Goal: Task Accomplishment & Management: Use online tool/utility

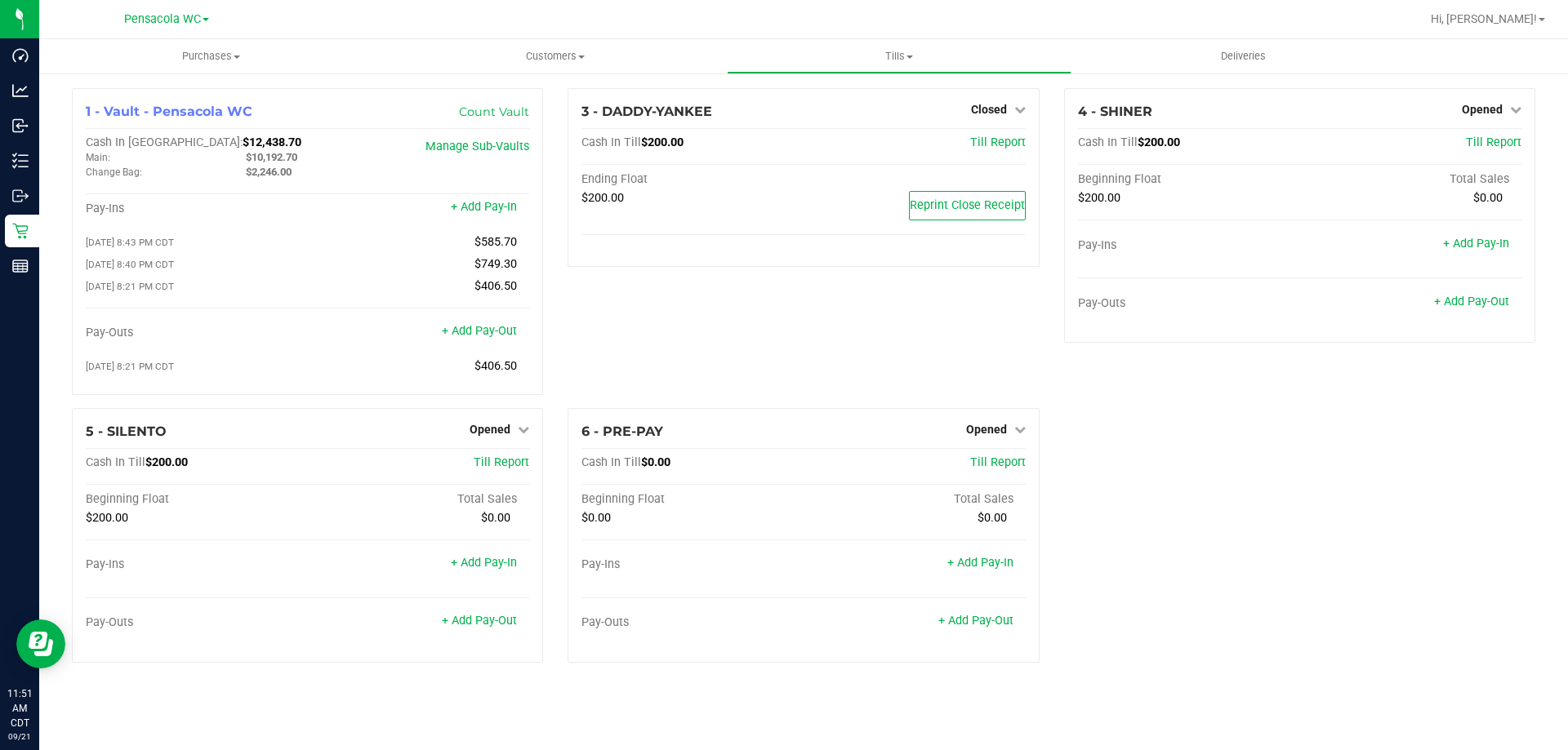
click at [643, 381] on div "3 - DADDY-YANKEE Closed Open Till Cash In Till $200.00 Till Report Ending Float…" at bounding box center [803, 248] width 495 height 320
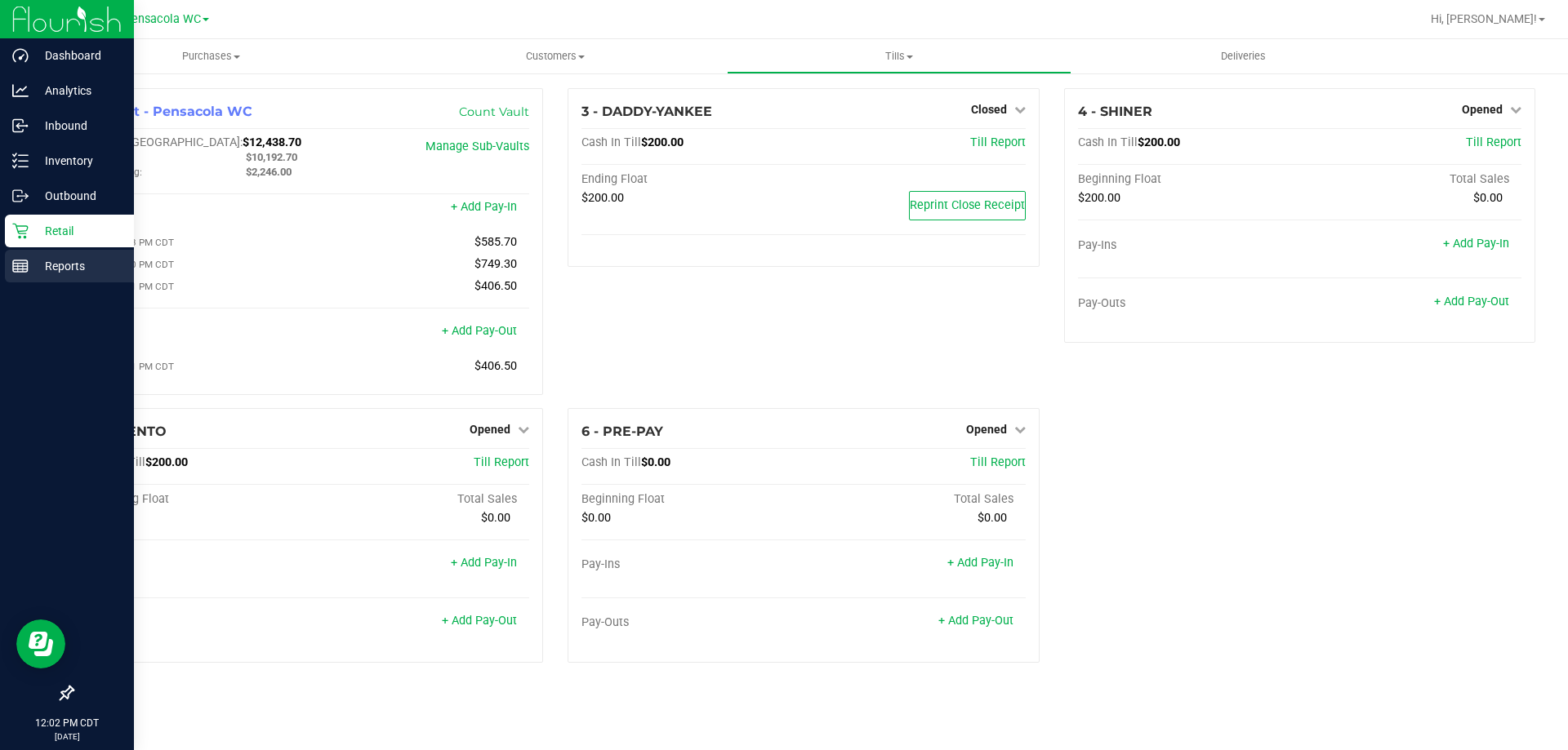
click at [57, 265] on p "Reports" at bounding box center [78, 266] width 98 height 19
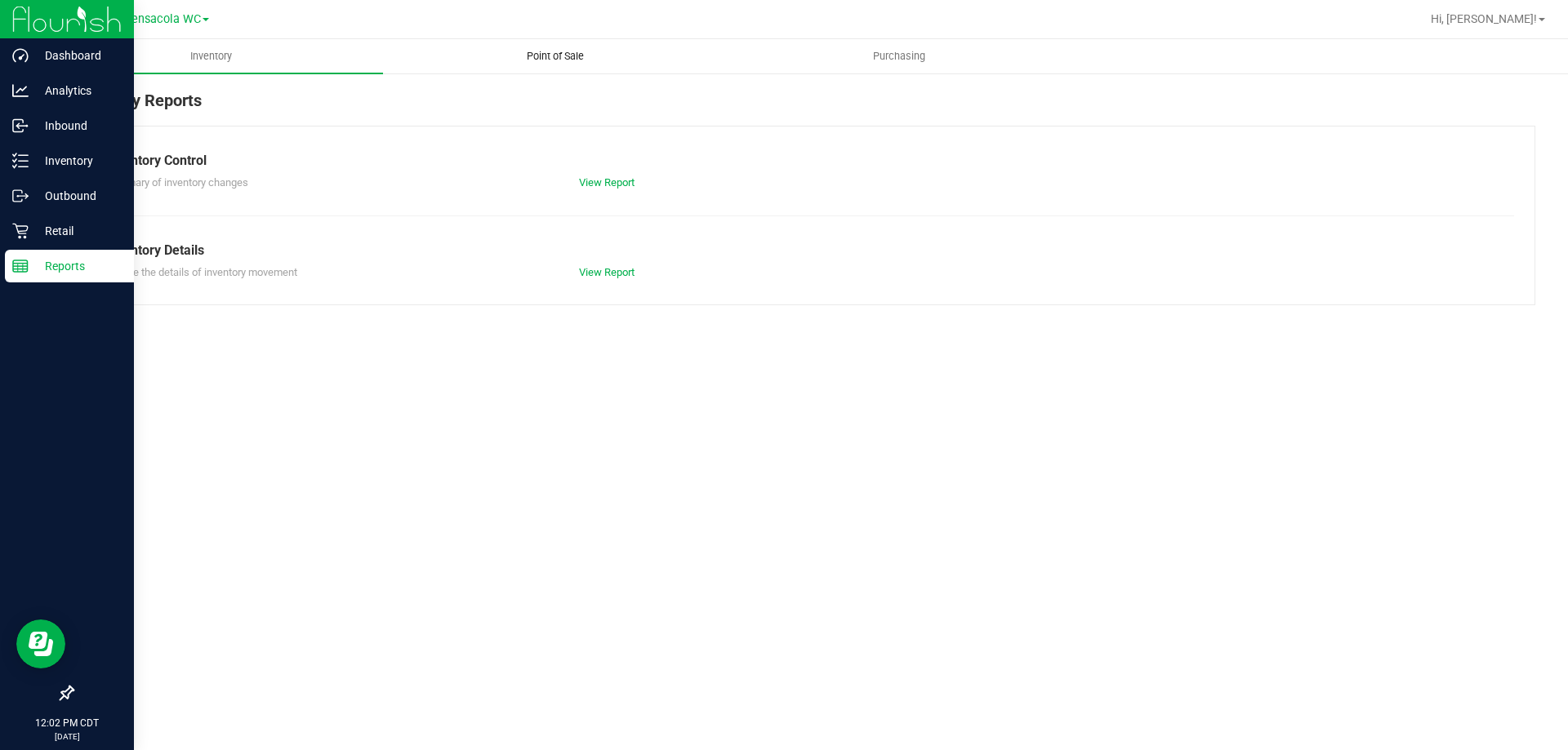
click at [548, 56] on span "Point of Sale" at bounding box center [554, 56] width 101 height 14
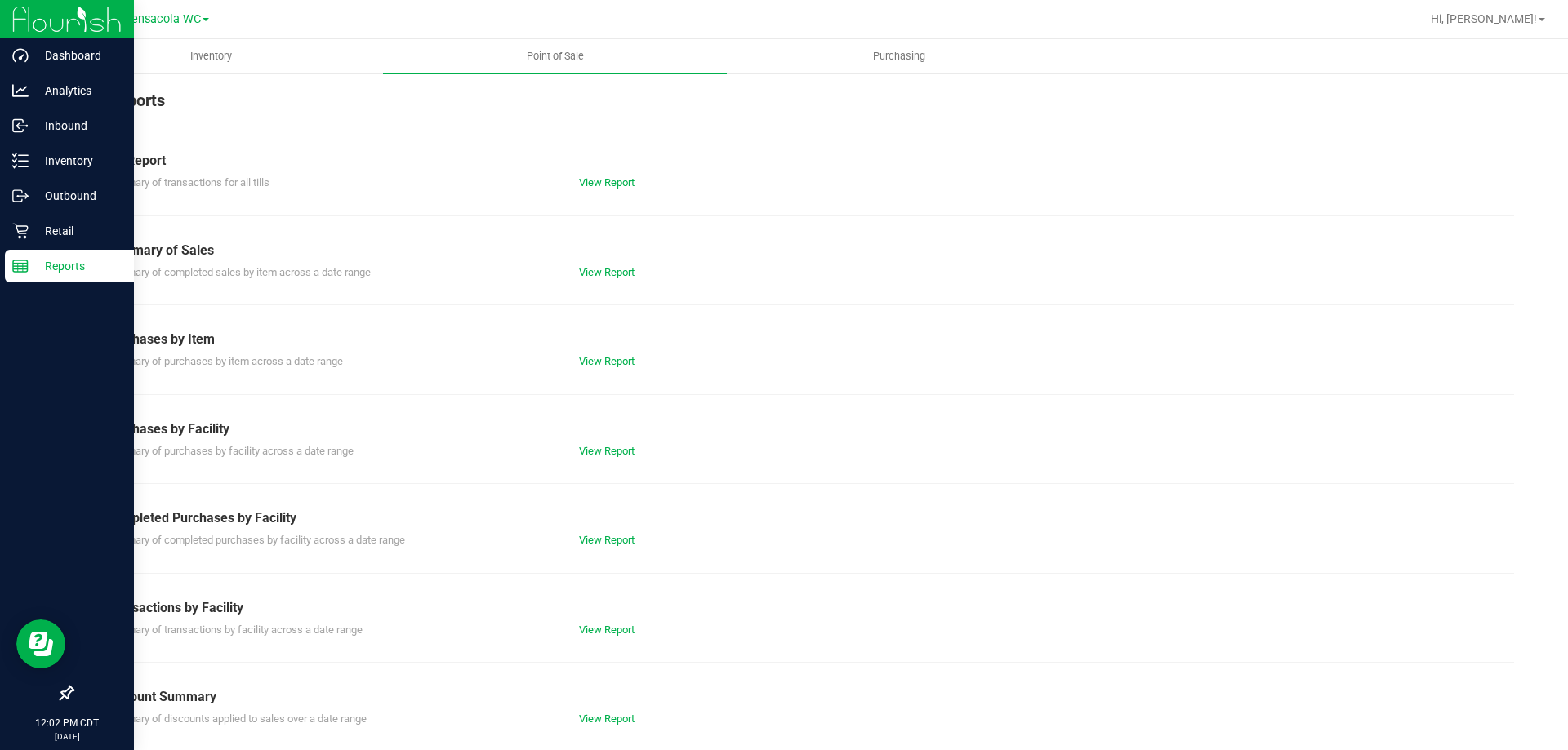
click at [630, 440] on div "Purchases by Facility Summary of purchases by facility across a date range View…" at bounding box center [804, 440] width 1396 height 40
click at [612, 540] on link "View Report" at bounding box center [607, 540] width 56 height 12
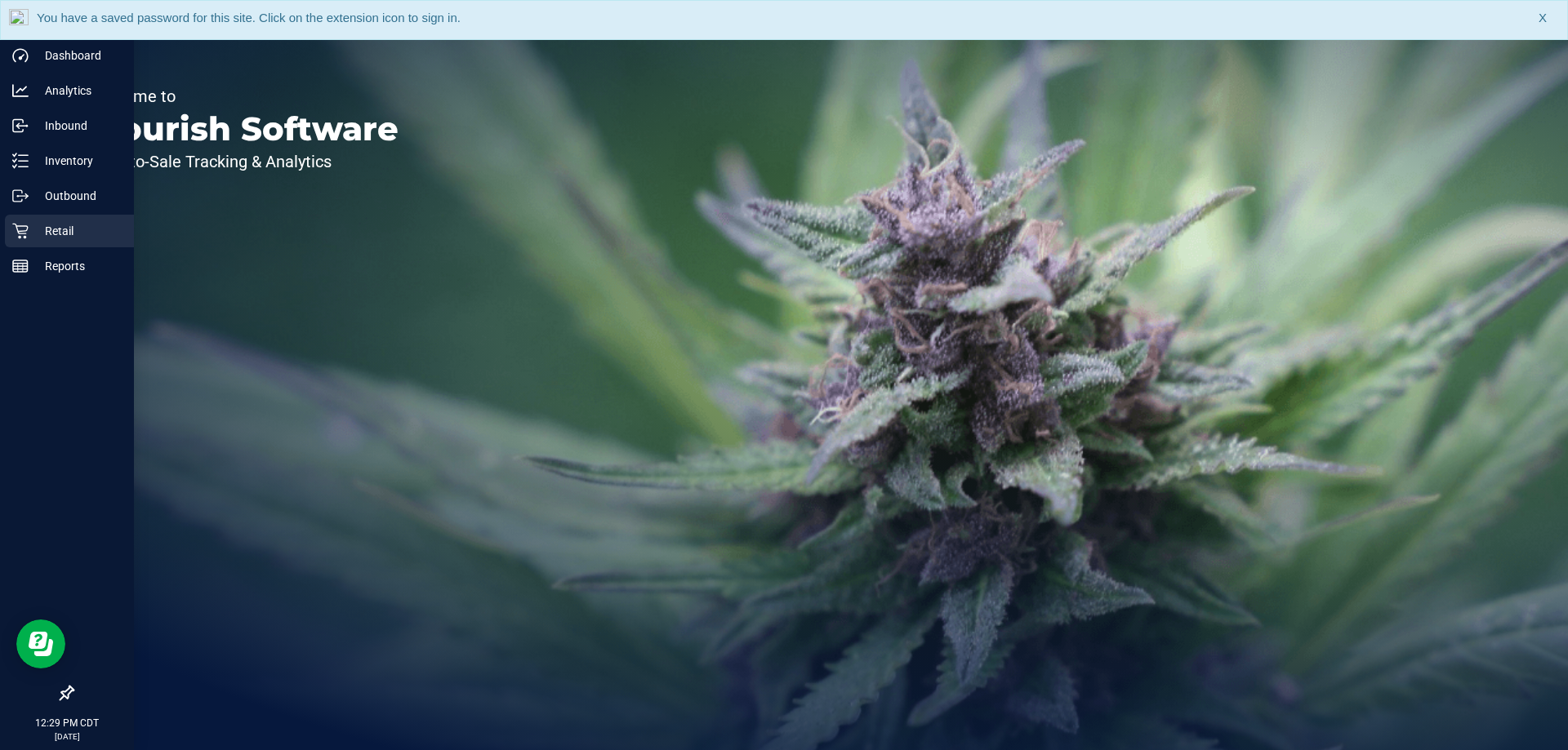
click at [14, 231] on icon at bounding box center [20, 230] width 16 height 16
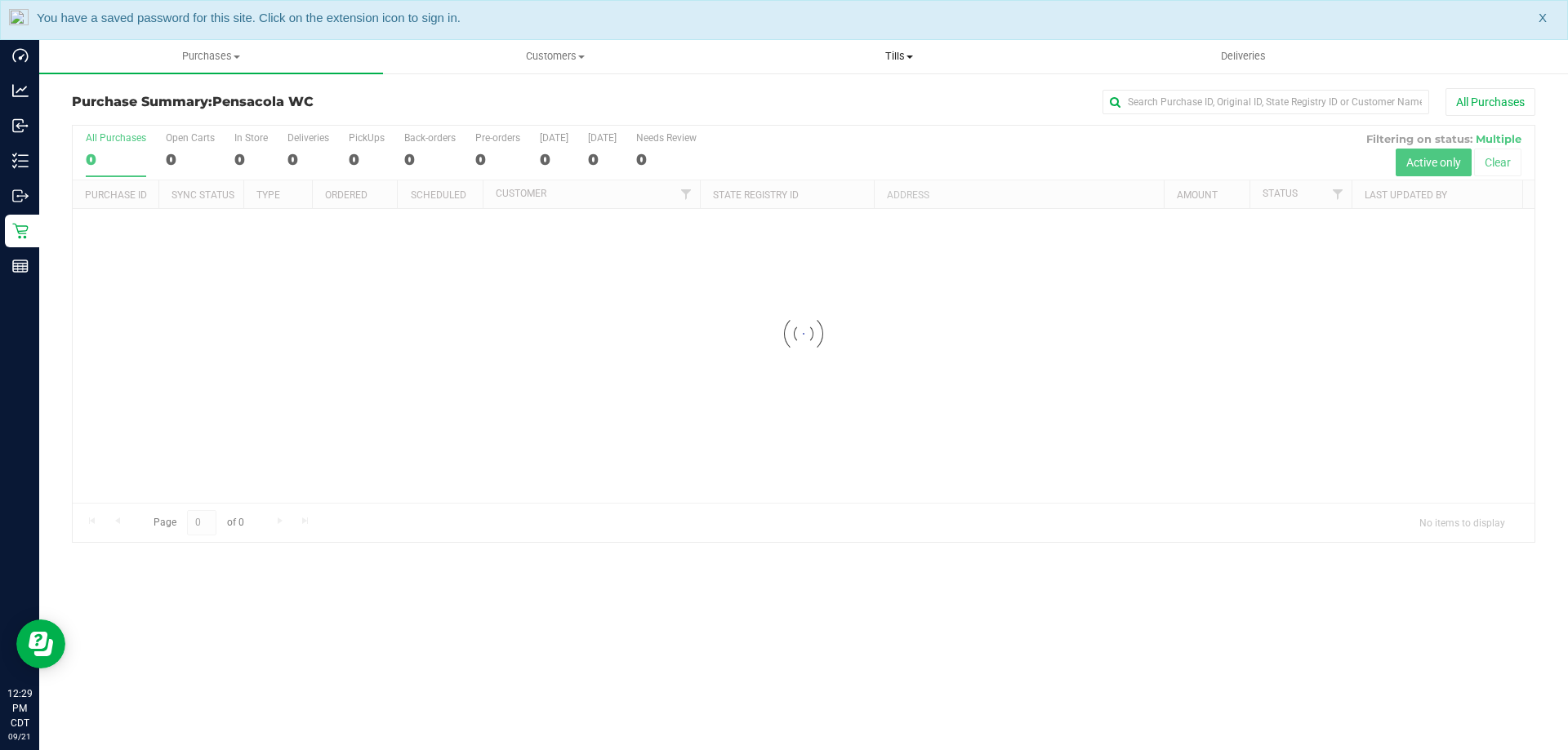
click at [935, 52] on span "Tills" at bounding box center [899, 56] width 342 height 14
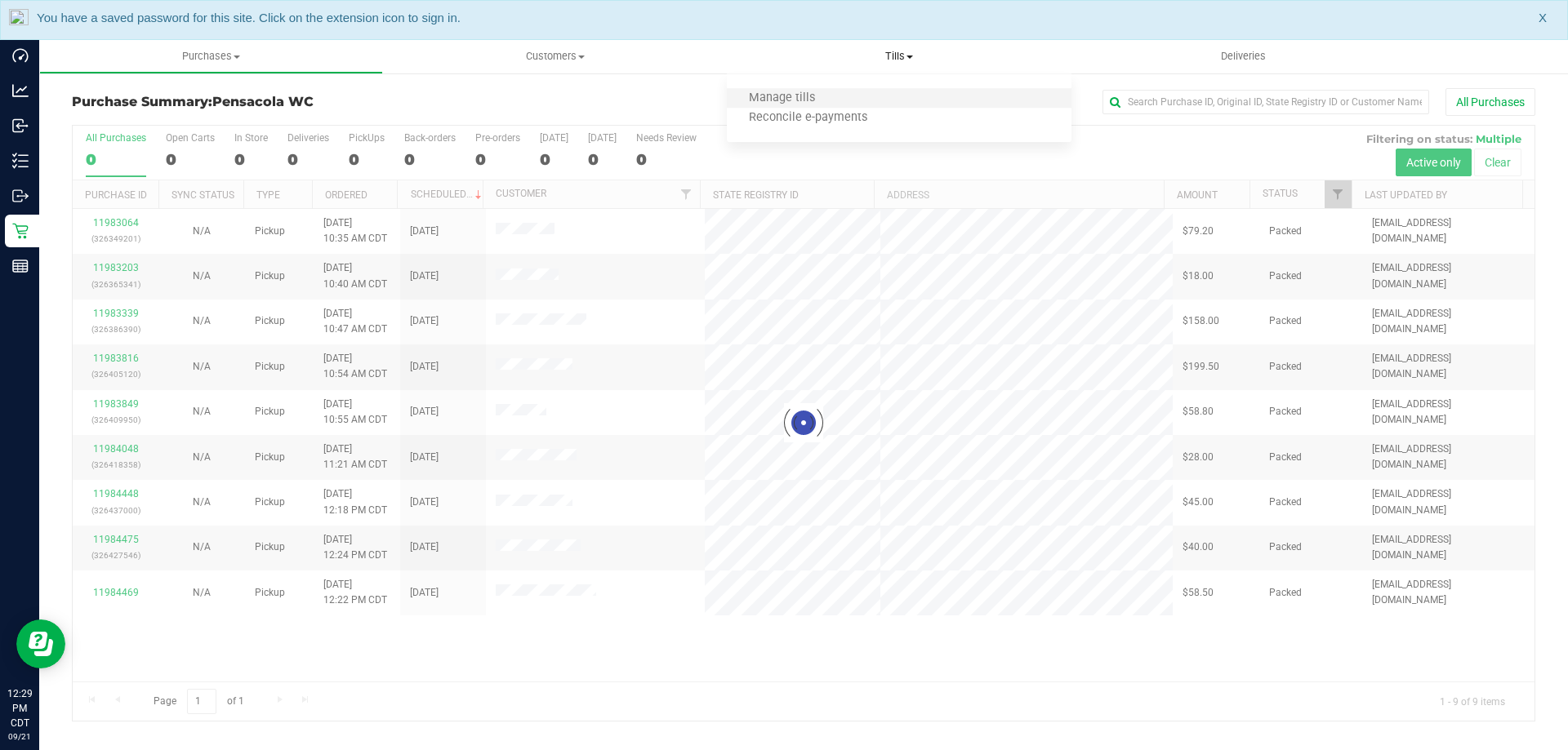
click at [928, 89] on li "Manage tills" at bounding box center [899, 99] width 344 height 19
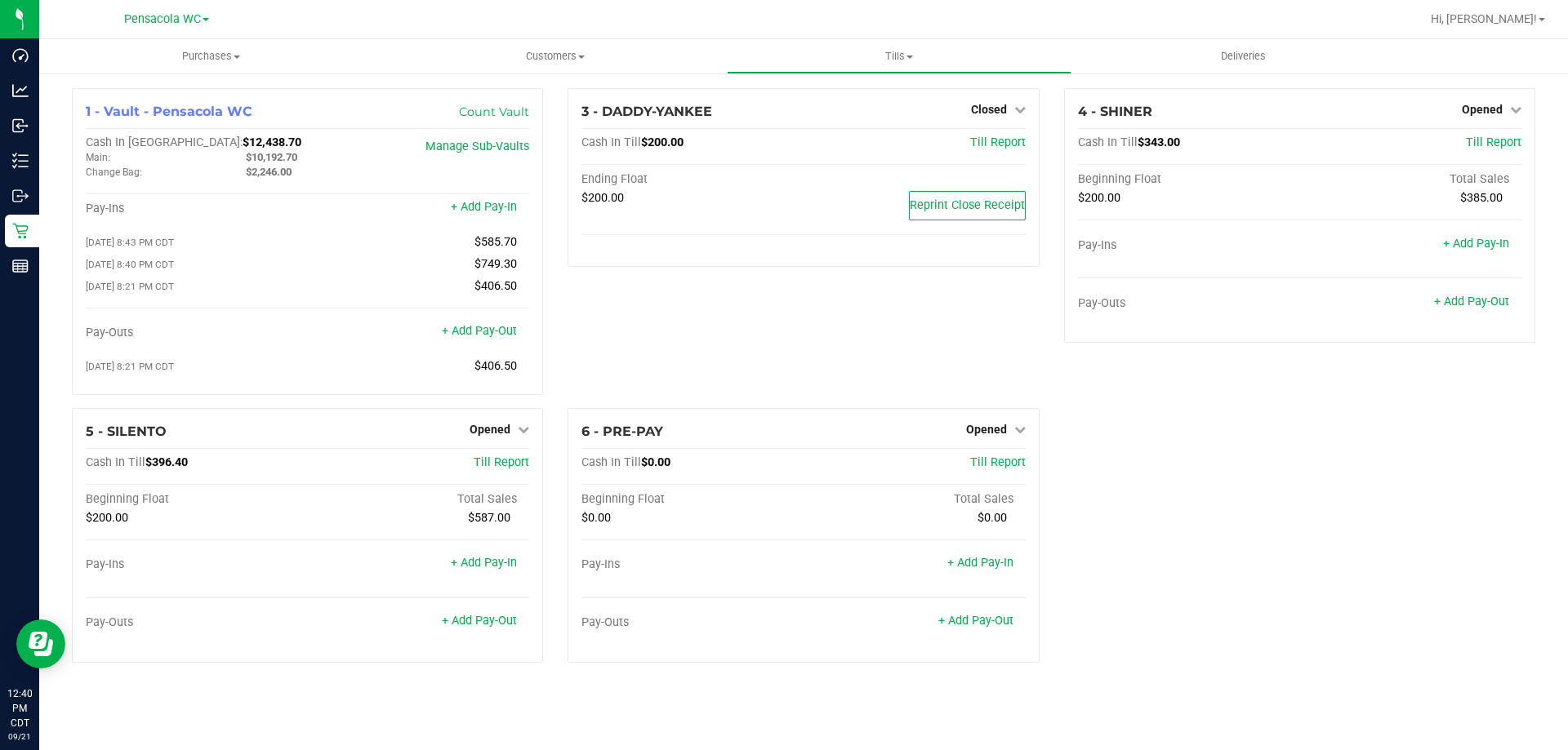
drag, startPoint x: 1038, startPoint y: 341, endPoint x: 1037, endPoint y: 323, distance: 18.0
click at [1037, 323] on div "3 - DADDY-YANKEE Closed Open Till Cash In Till $200.00 Till Report Ending Float…" at bounding box center [803, 248] width 495 height 320
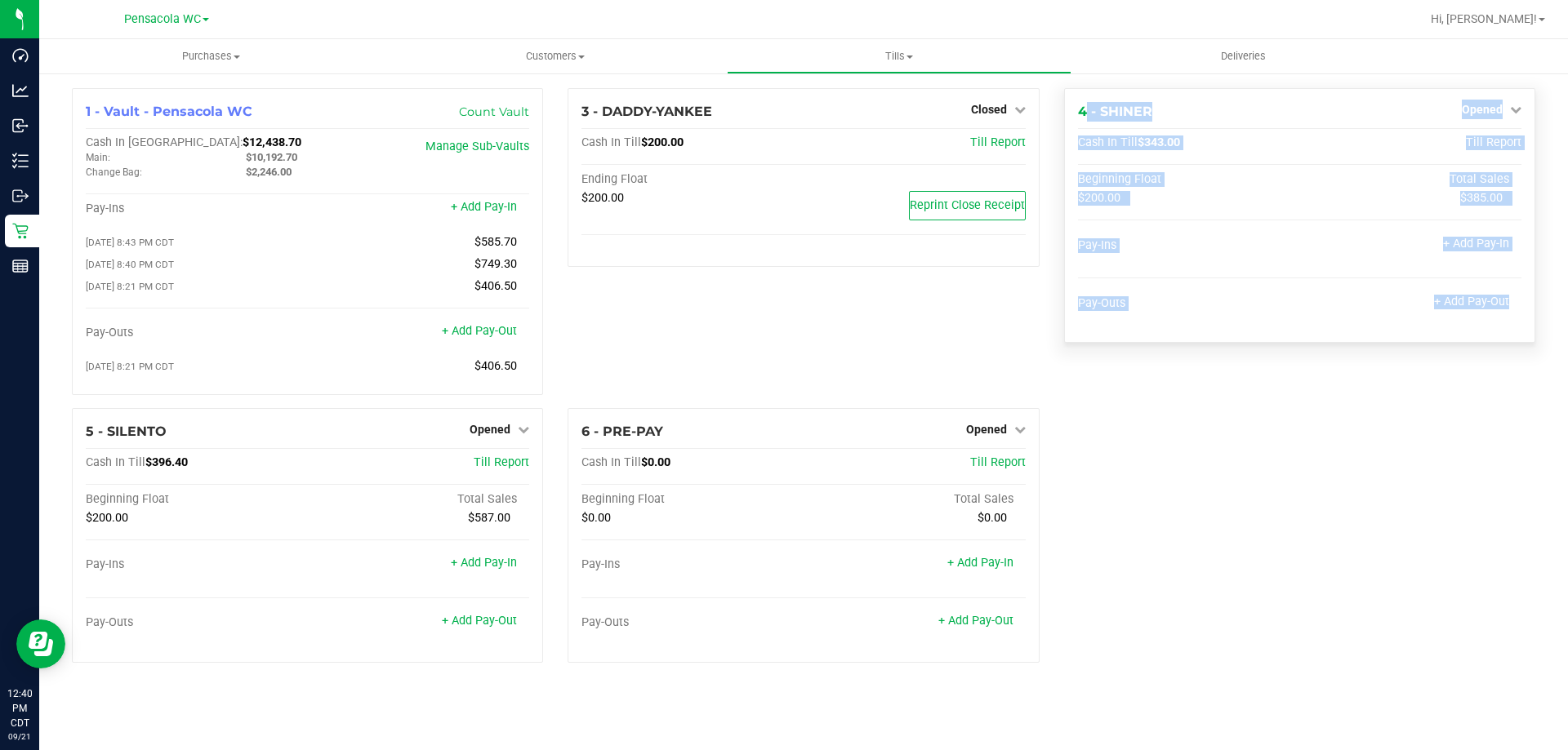
drag, startPoint x: 1286, startPoint y: 322, endPoint x: 1065, endPoint y: 103, distance: 311.1
click at [1065, 103] on div "4 - SHINER Opened Close Till Cash In Till $343.00 Till Report Beginning Float T…" at bounding box center [1299, 215] width 471 height 254
click at [1067, 110] on div "4 - SHINER Opened Close Till Cash In Till $343.00 Till Report Beginning Float T…" at bounding box center [1299, 215] width 471 height 254
click at [1106, 136] on span "Cash In Till" at bounding box center [1107, 142] width 60 height 13
drag, startPoint x: 1075, startPoint y: 102, endPoint x: 1531, endPoint y: 312, distance: 502.0
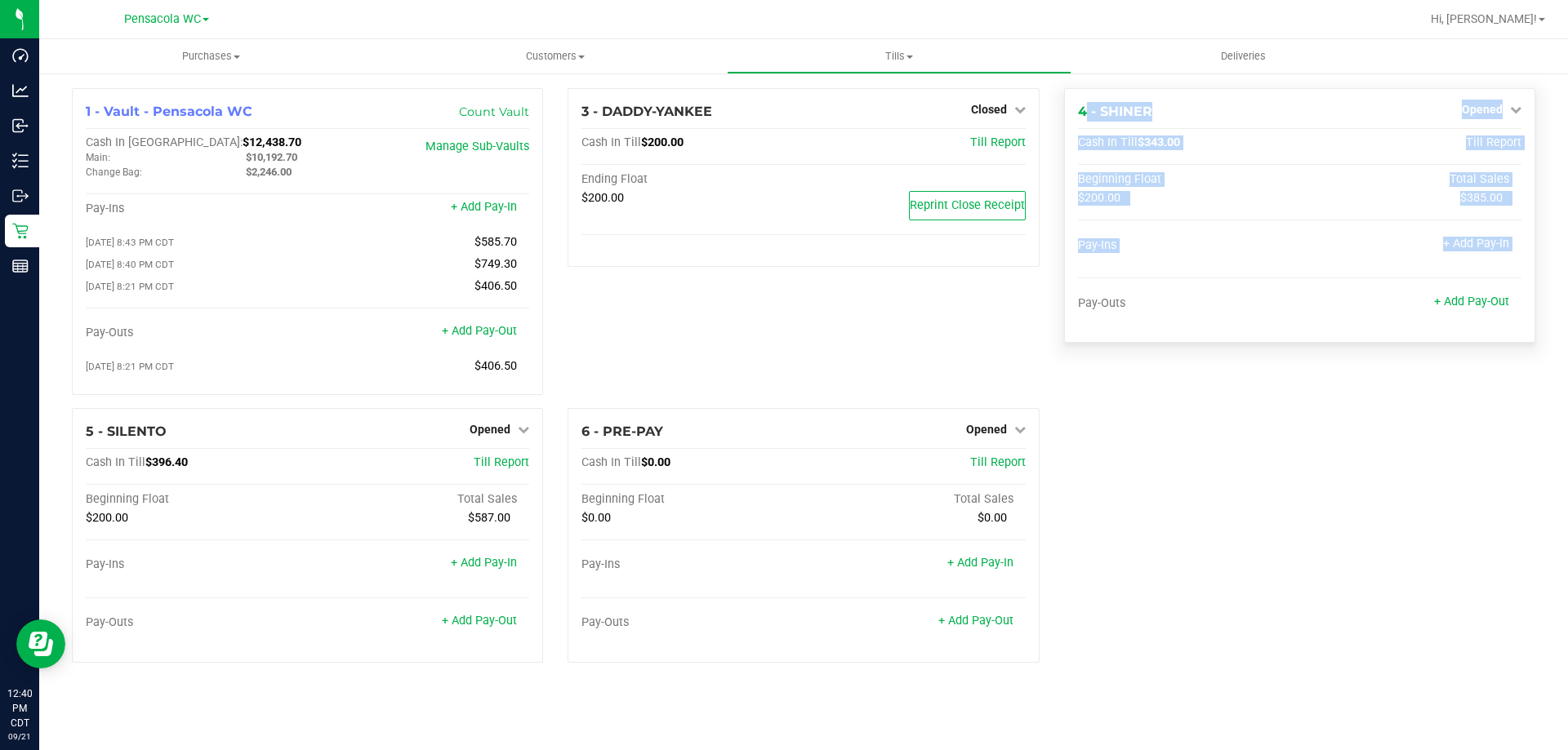
click at [1531, 312] on div "4 - SHINER Opened Close Till Cash In Till $343.00 Till Report Beginning Float T…" at bounding box center [1299, 215] width 471 height 254
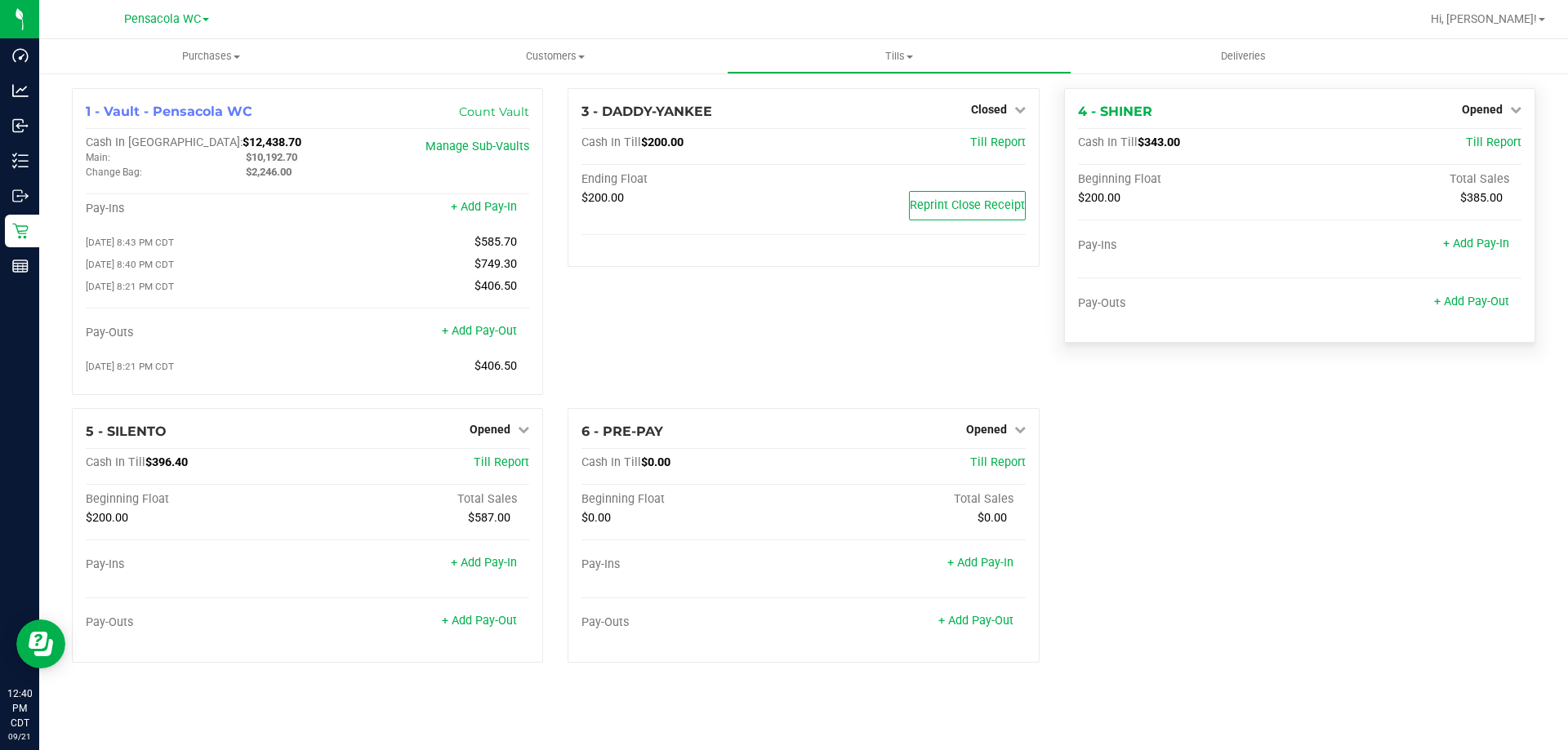
click at [1532, 321] on div "4 - SHINER Opened Close Till Cash In Till $343.00 Till Report Beginning Float T…" at bounding box center [1299, 215] width 471 height 254
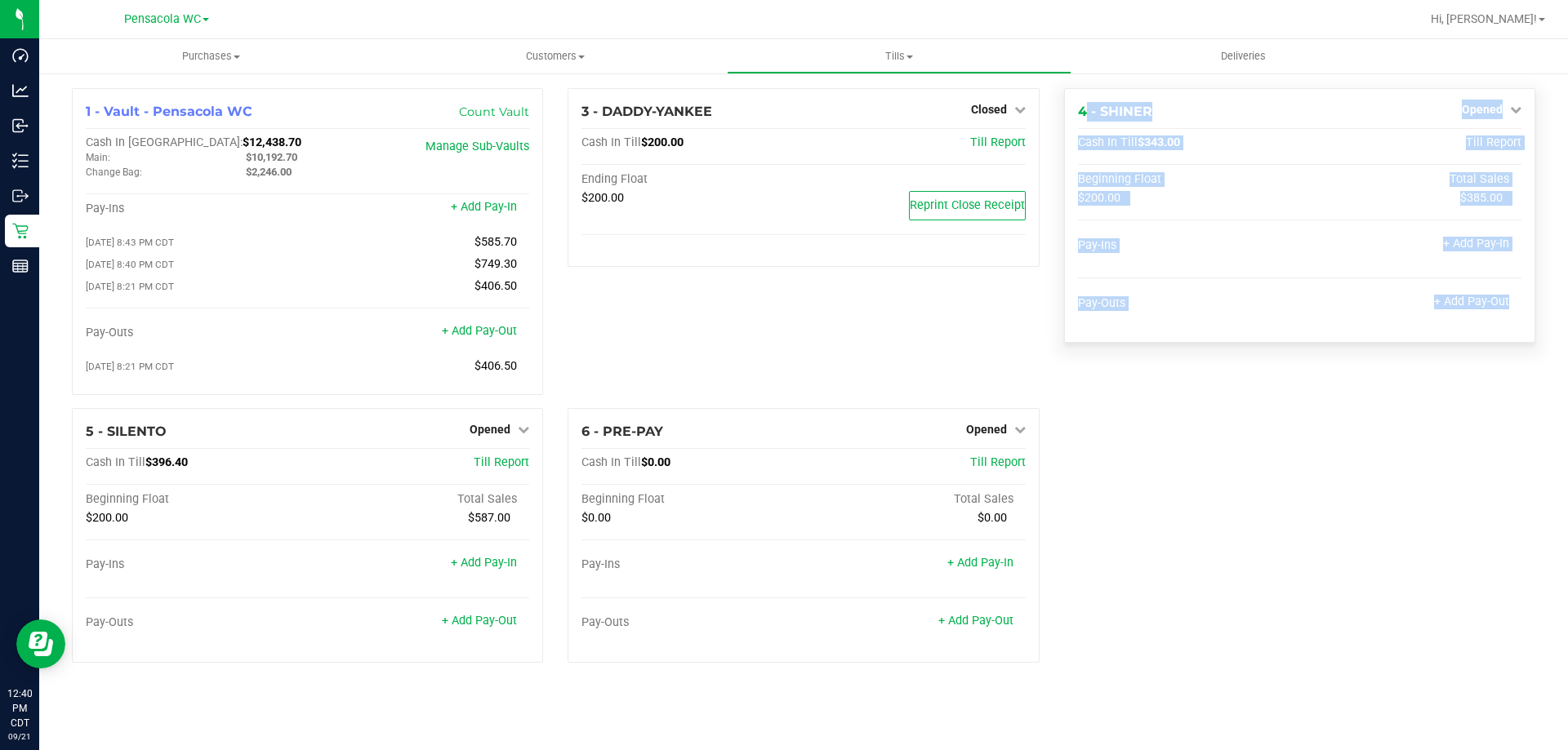
drag, startPoint x: 1532, startPoint y: 321, endPoint x: 1064, endPoint y: 107, distance: 514.6
click at [1064, 107] on div "4 - SHINER Opened Close Till Cash In Till $343.00 Till Report Beginning Float T…" at bounding box center [1299, 215] width 471 height 254
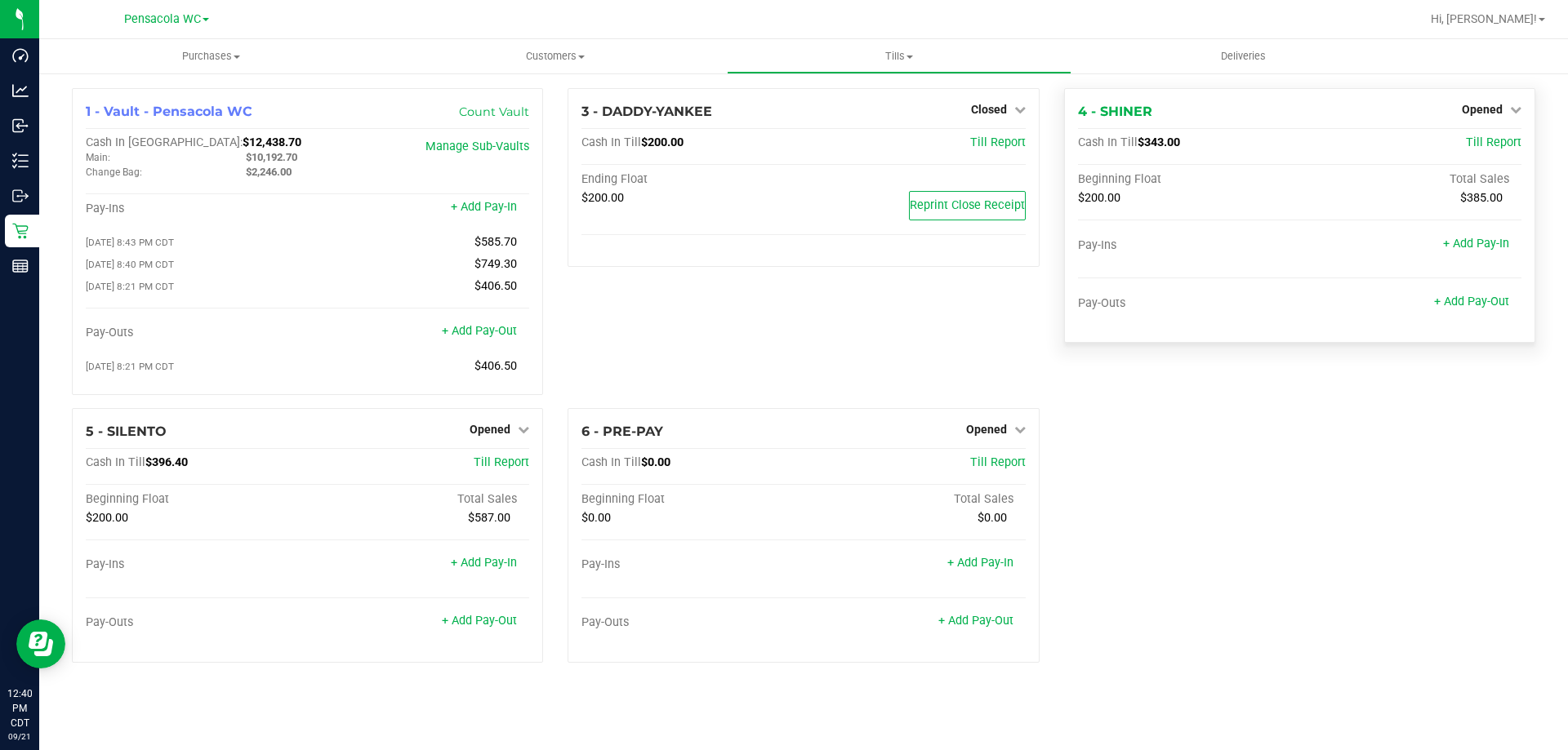
click at [1230, 339] on div "4 - SHINER Opened Close Till Cash In Till $343.00 Till Report Beginning Float T…" at bounding box center [1299, 215] width 471 height 254
click at [1301, 322] on div at bounding box center [1299, 325] width 444 height 12
click at [795, 377] on div "3 - DADDY-YANKEE Closed Open Till Cash In Till $200.00 Till Report Ending Float…" at bounding box center [803, 248] width 495 height 320
click at [817, 569] on div "+ Add Pay-In" at bounding box center [914, 565] width 222 height 13
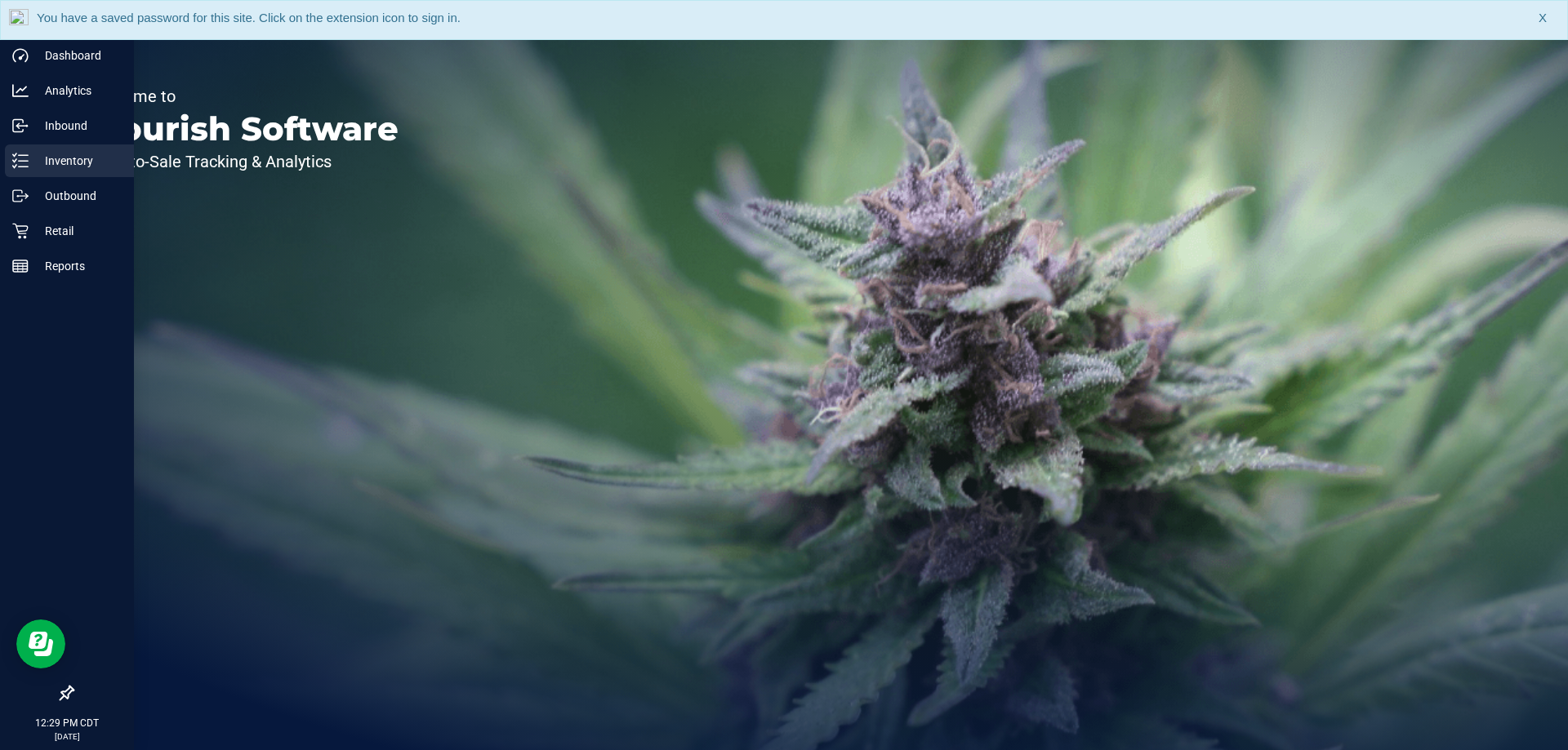
click at [25, 155] on icon at bounding box center [20, 160] width 16 height 16
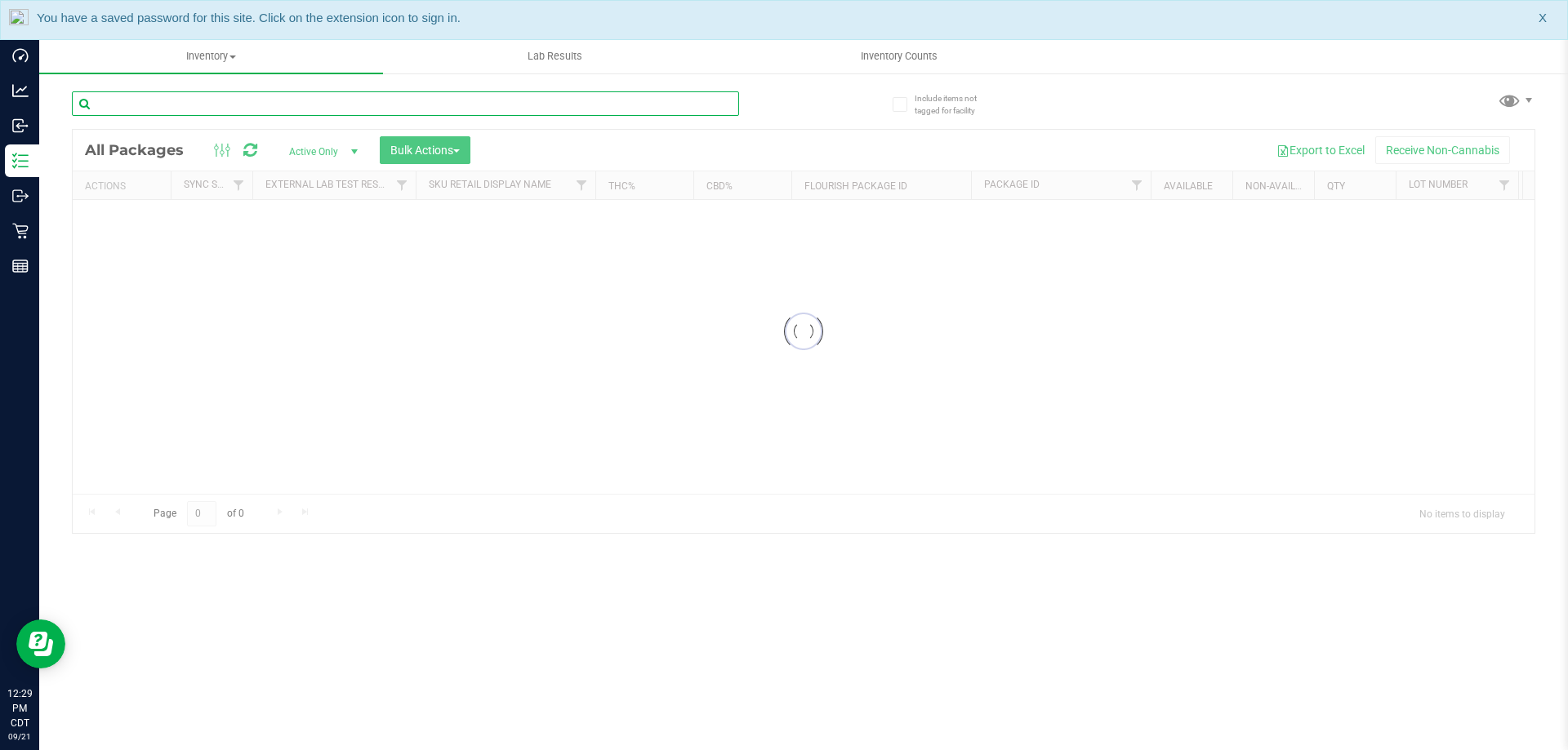
click at [253, 113] on input "text" at bounding box center [405, 104] width 667 height 25
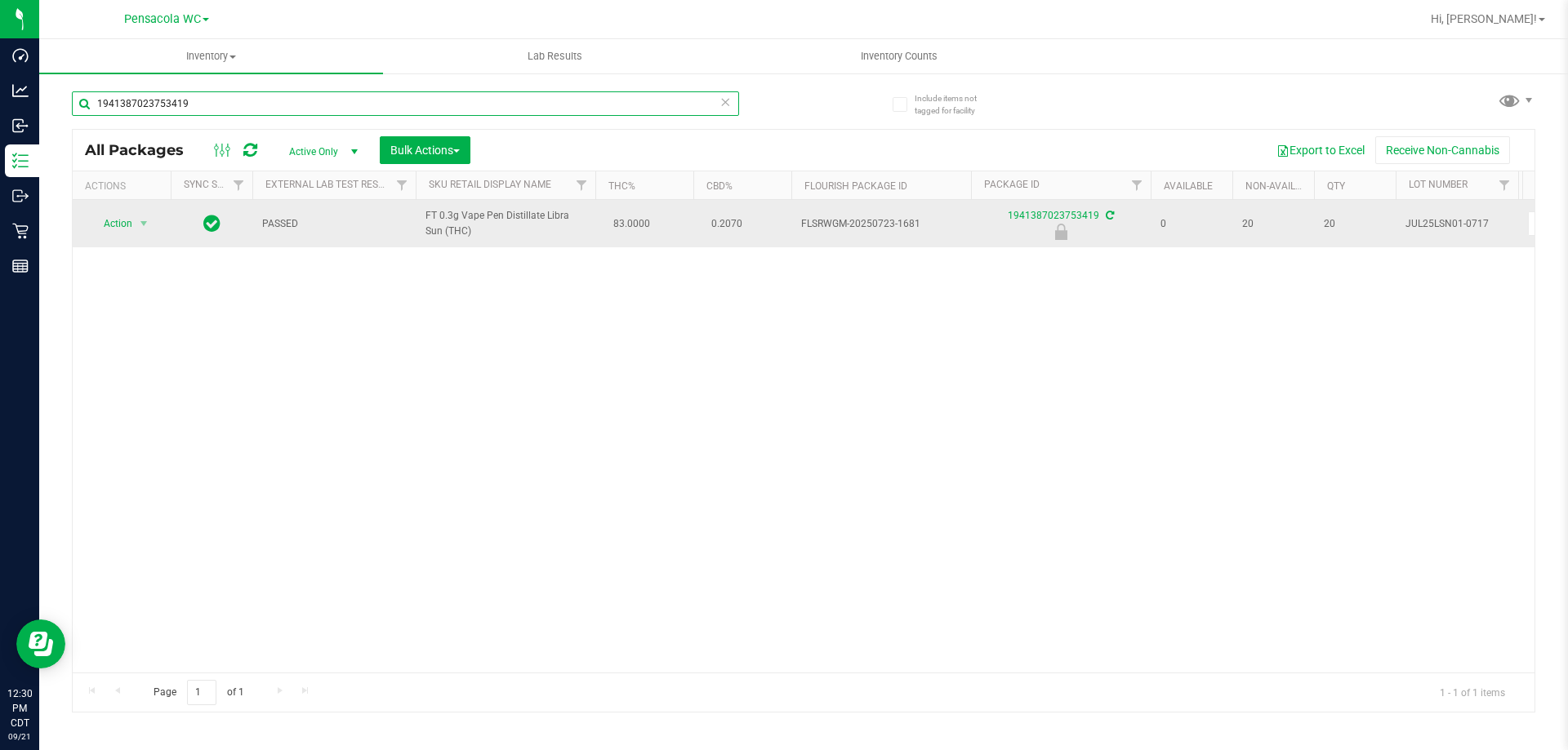
type input "1941387023753419"
click at [109, 220] on span "Action" at bounding box center [111, 224] width 44 height 23
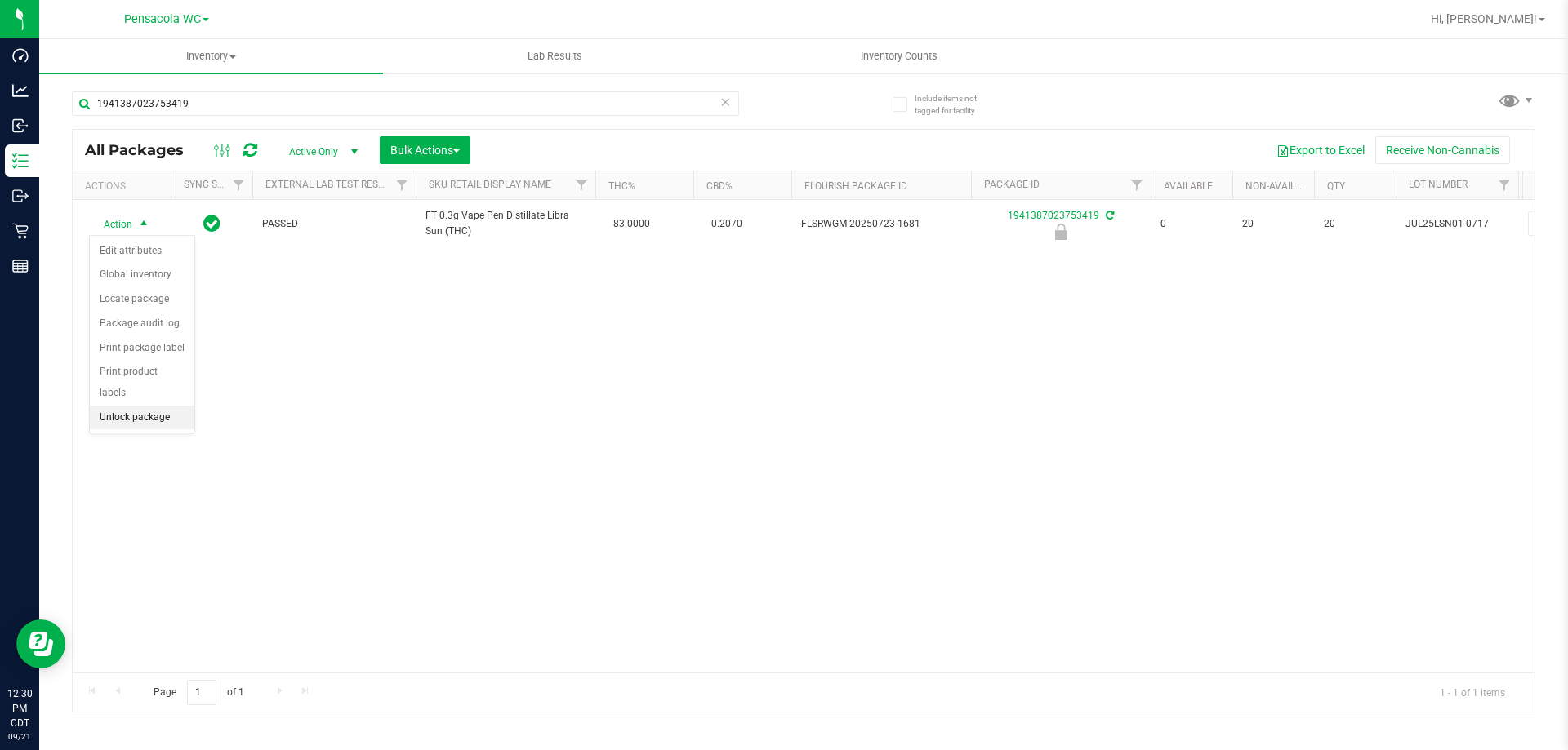
click at [124, 406] on li "Unlock package" at bounding box center [142, 419] width 105 height 25
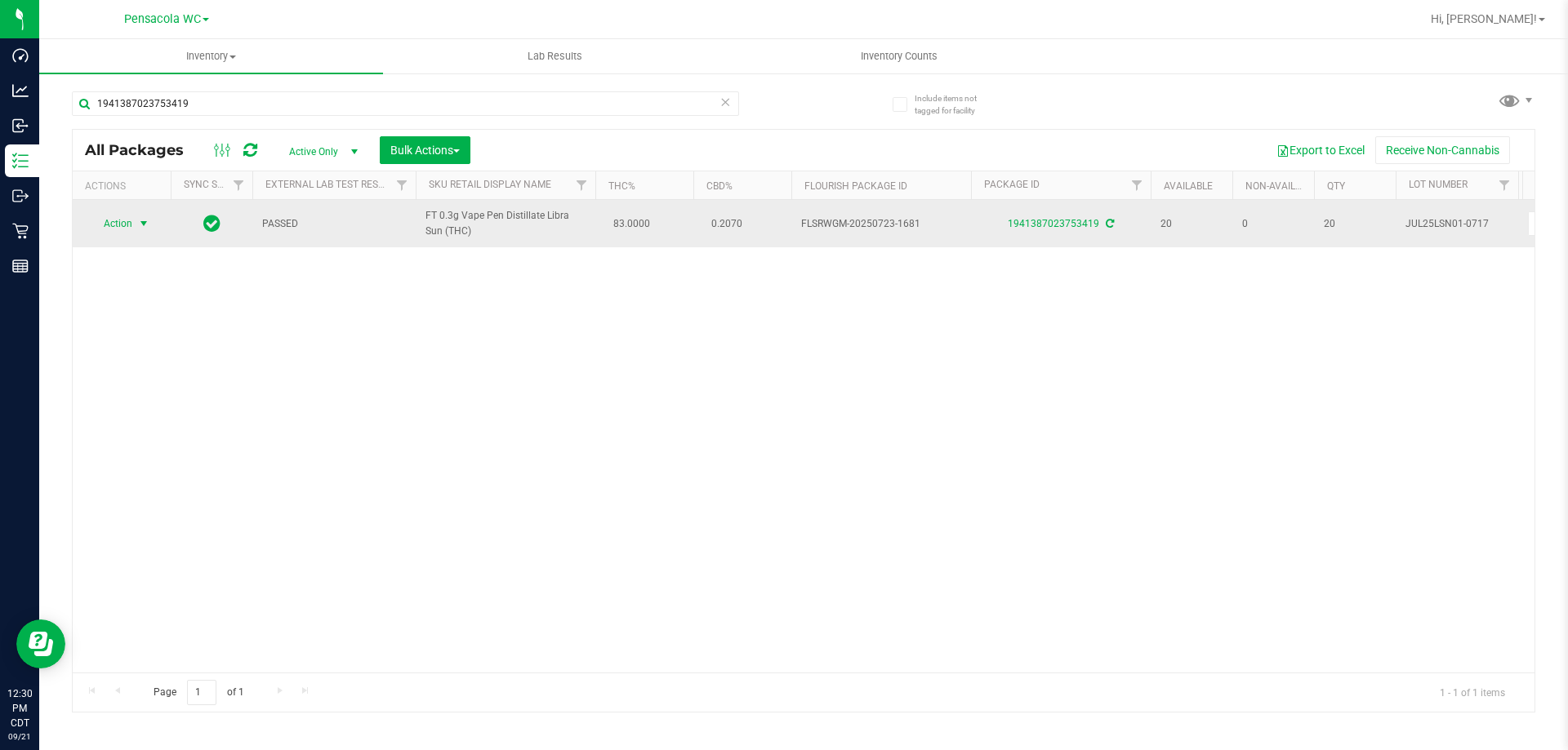
click at [142, 227] on span "select" at bounding box center [144, 224] width 13 height 13
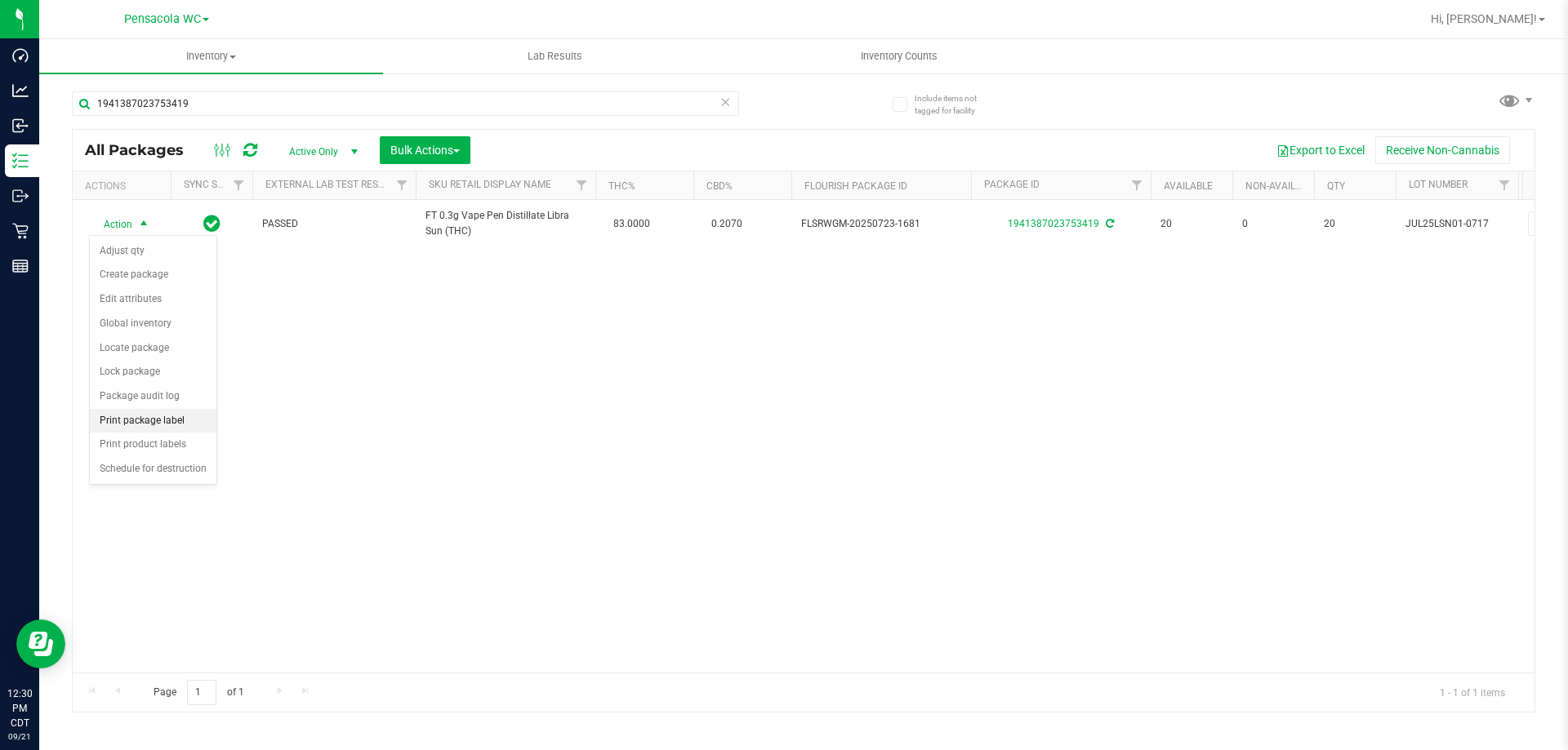
click at [119, 423] on li "Print package label" at bounding box center [154, 422] width 127 height 25
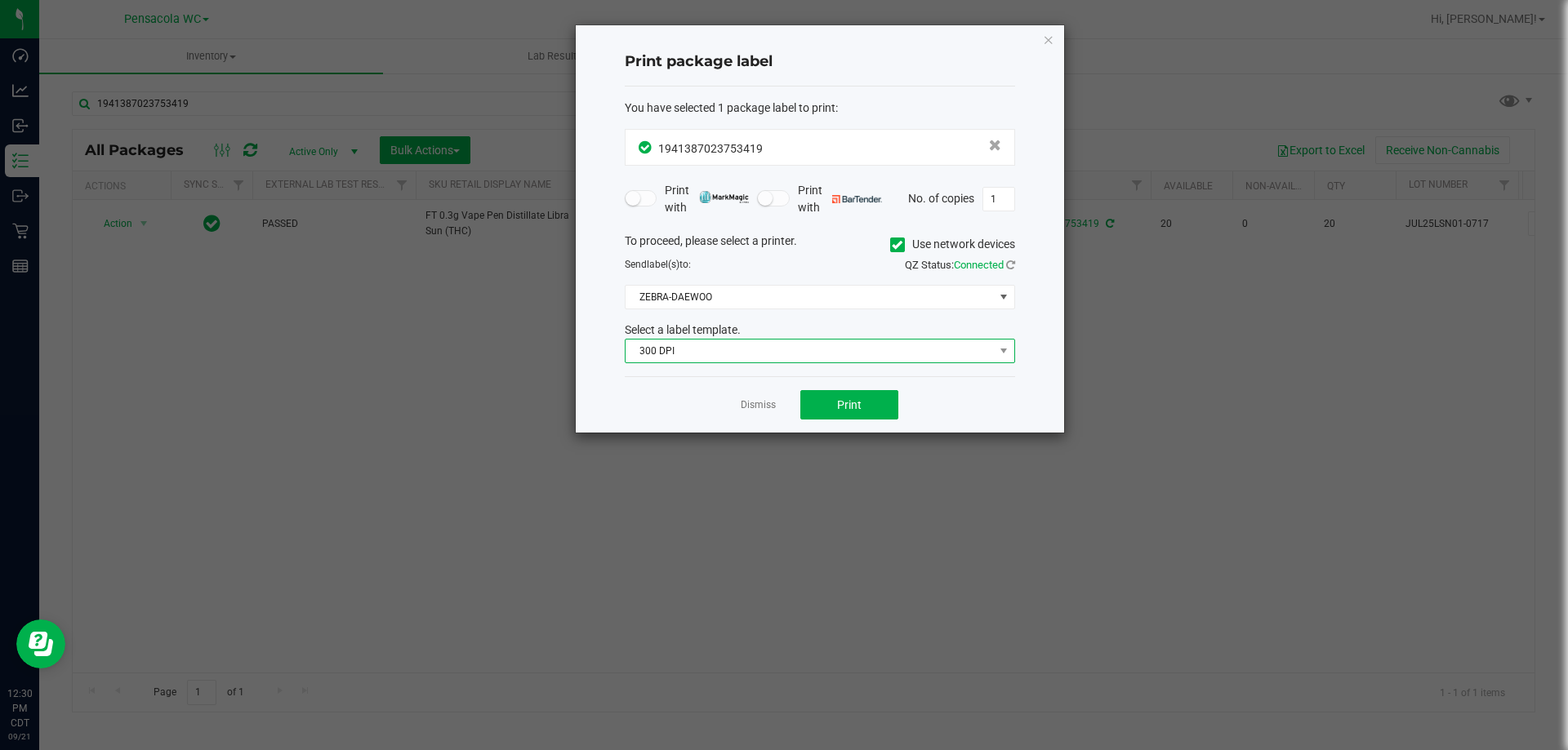
click at [663, 357] on span "300 DPI" at bounding box center [808, 351] width 368 height 23
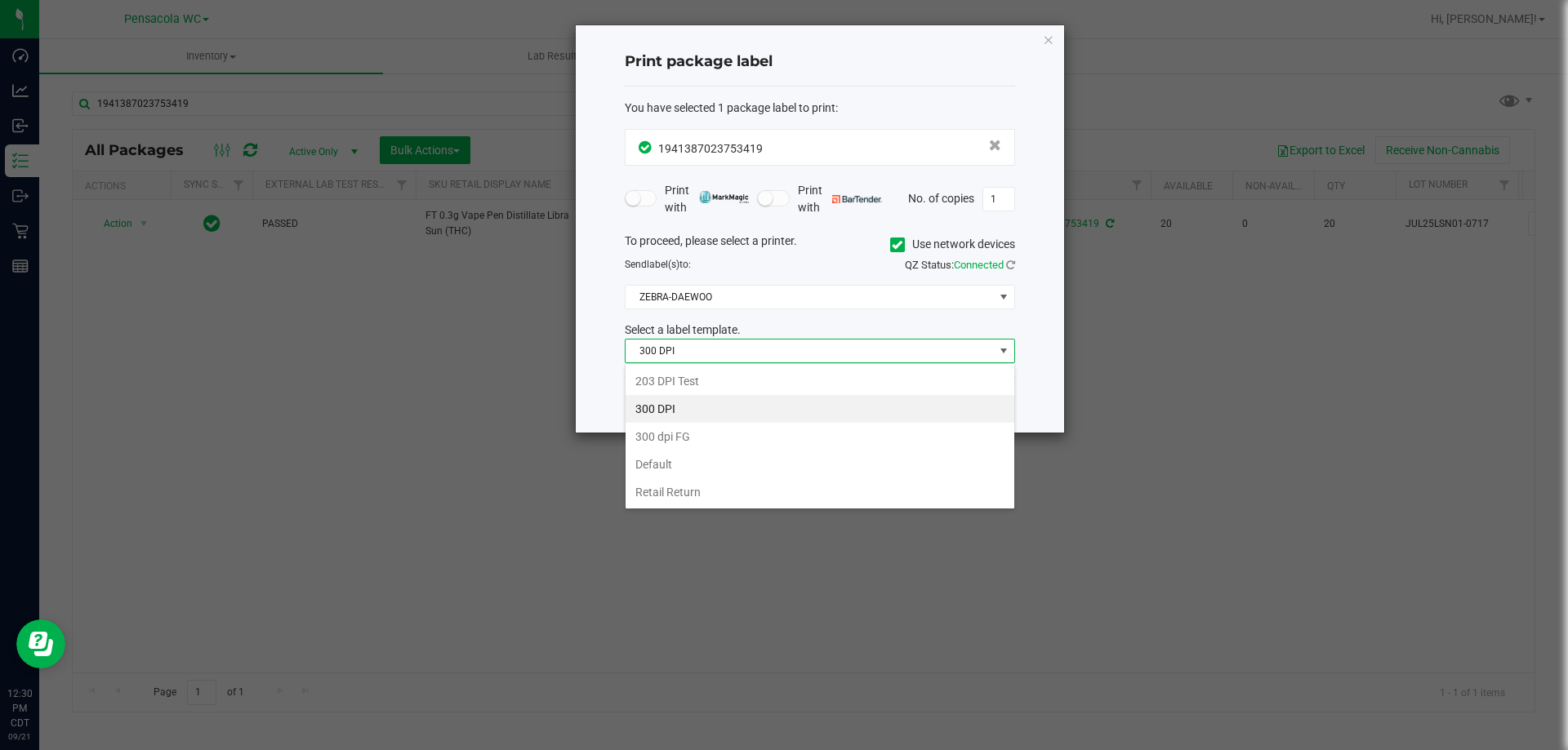
scroll to position [25, 390]
click at [655, 381] on li "203 DPI Test" at bounding box center [819, 381] width 389 height 28
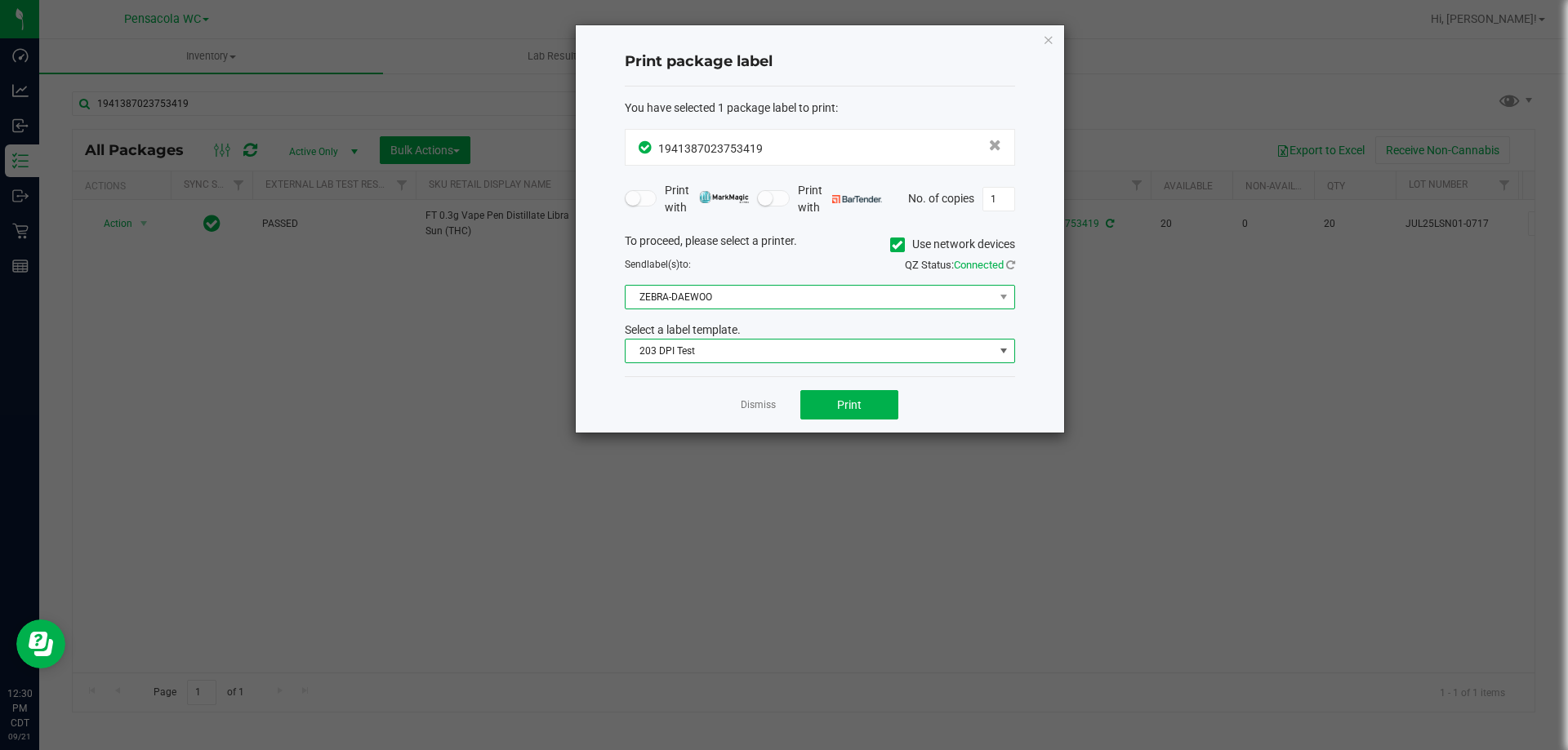
click at [675, 301] on span "ZEBRA-DAEWOO" at bounding box center [808, 298] width 368 height 23
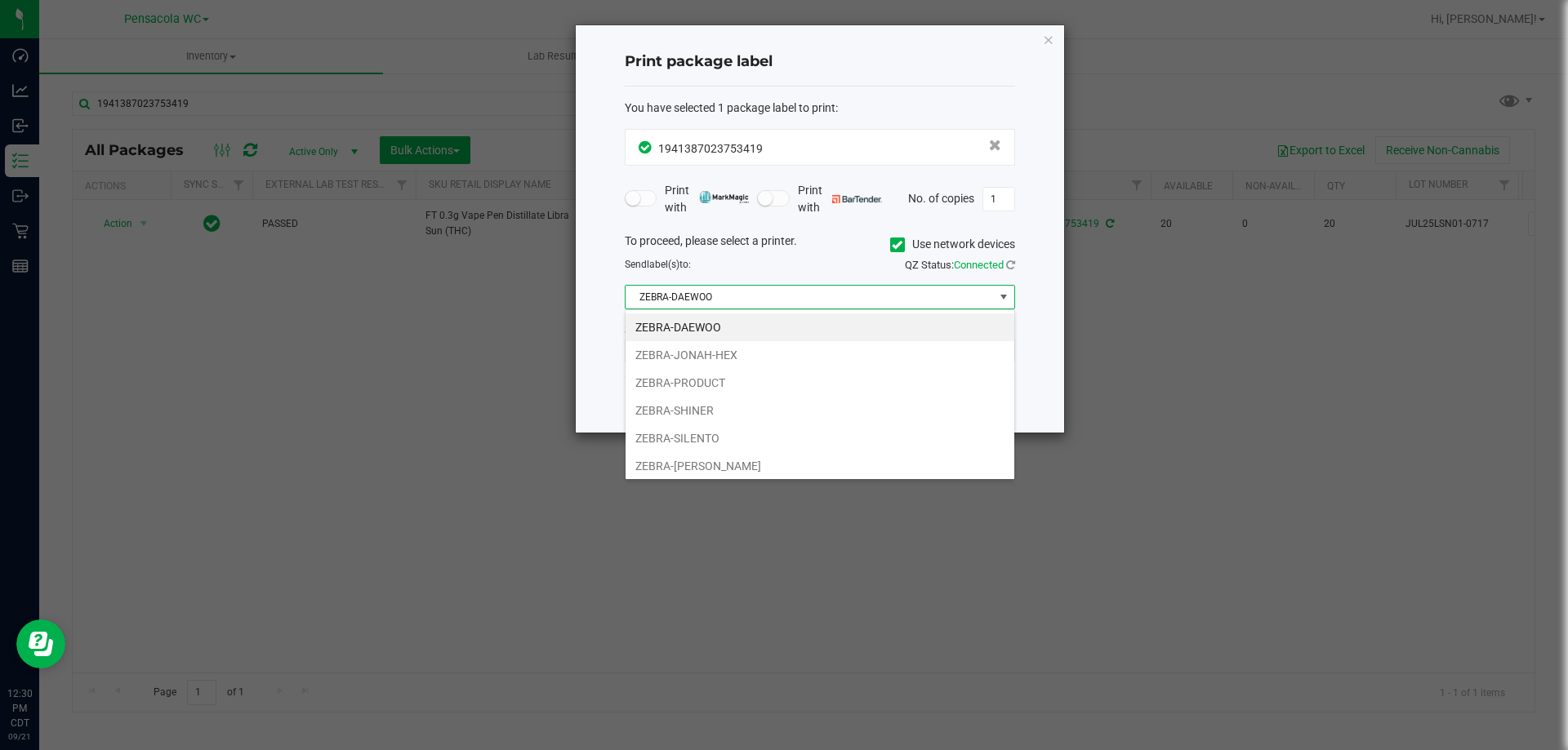
click at [651, 340] on li "ZEBRA-DAEWOO" at bounding box center [819, 327] width 389 height 28
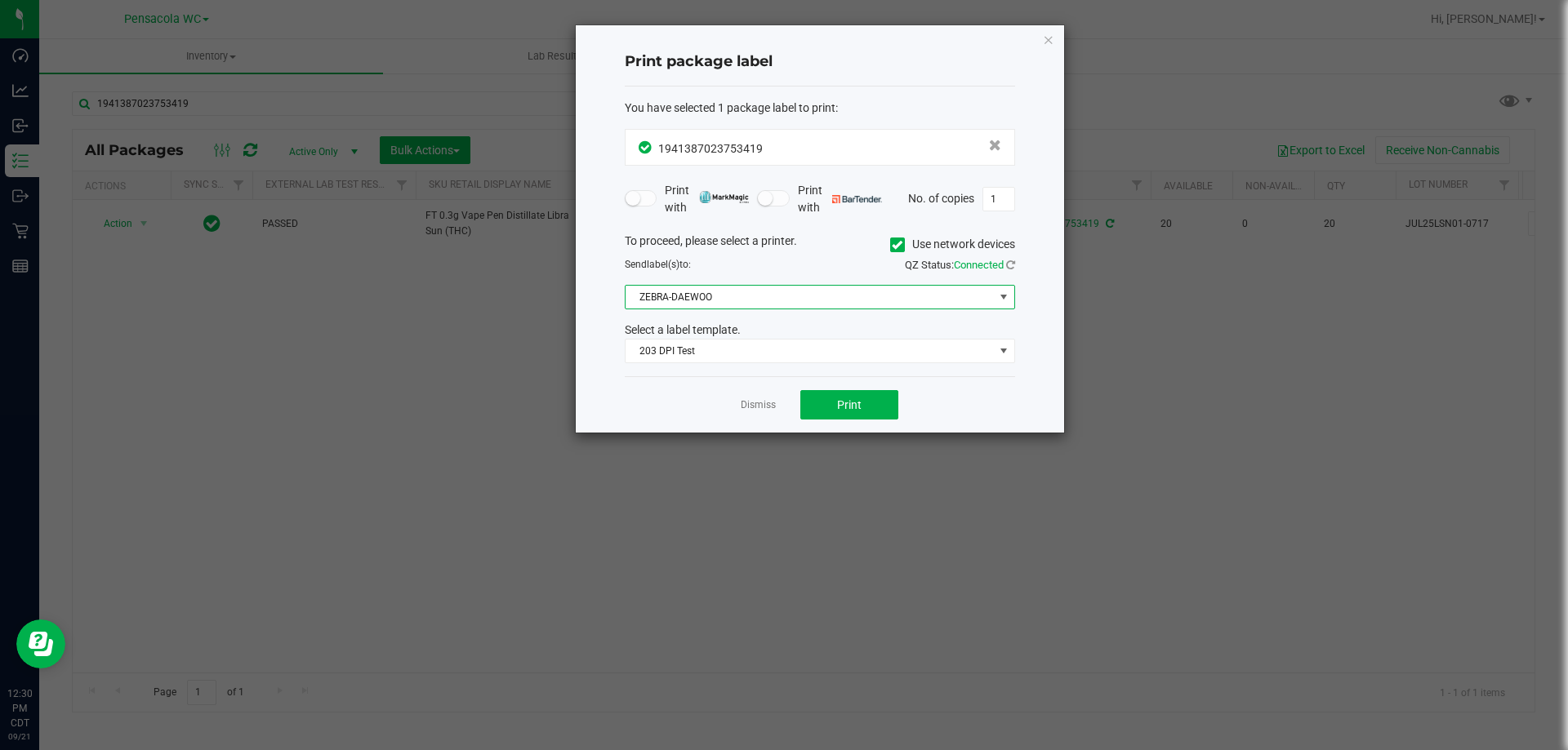
click at [647, 290] on span "ZEBRA-DAEWOO" at bounding box center [808, 298] width 368 height 23
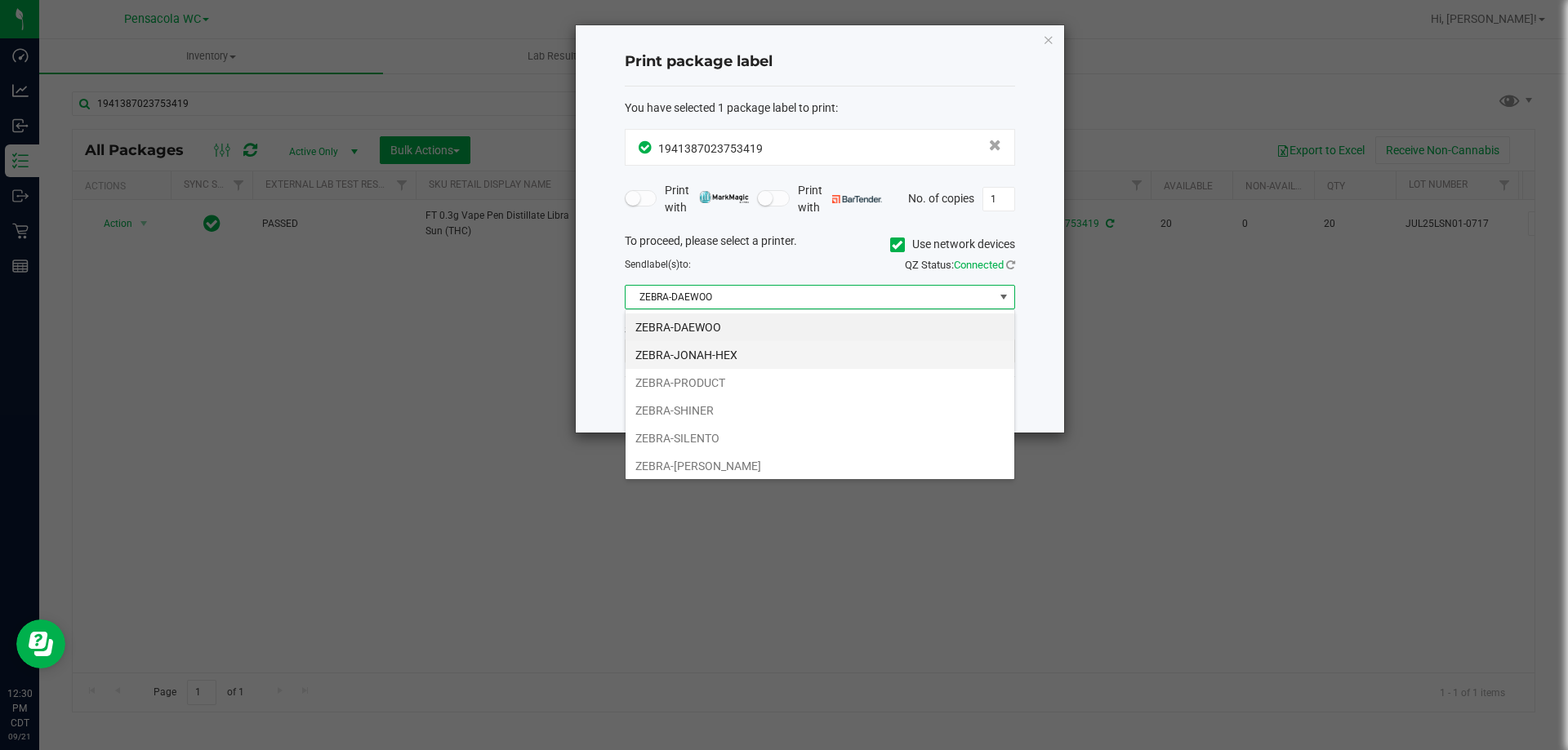
click at [644, 345] on li "ZEBRA-JONAH-HEX" at bounding box center [819, 354] width 389 height 28
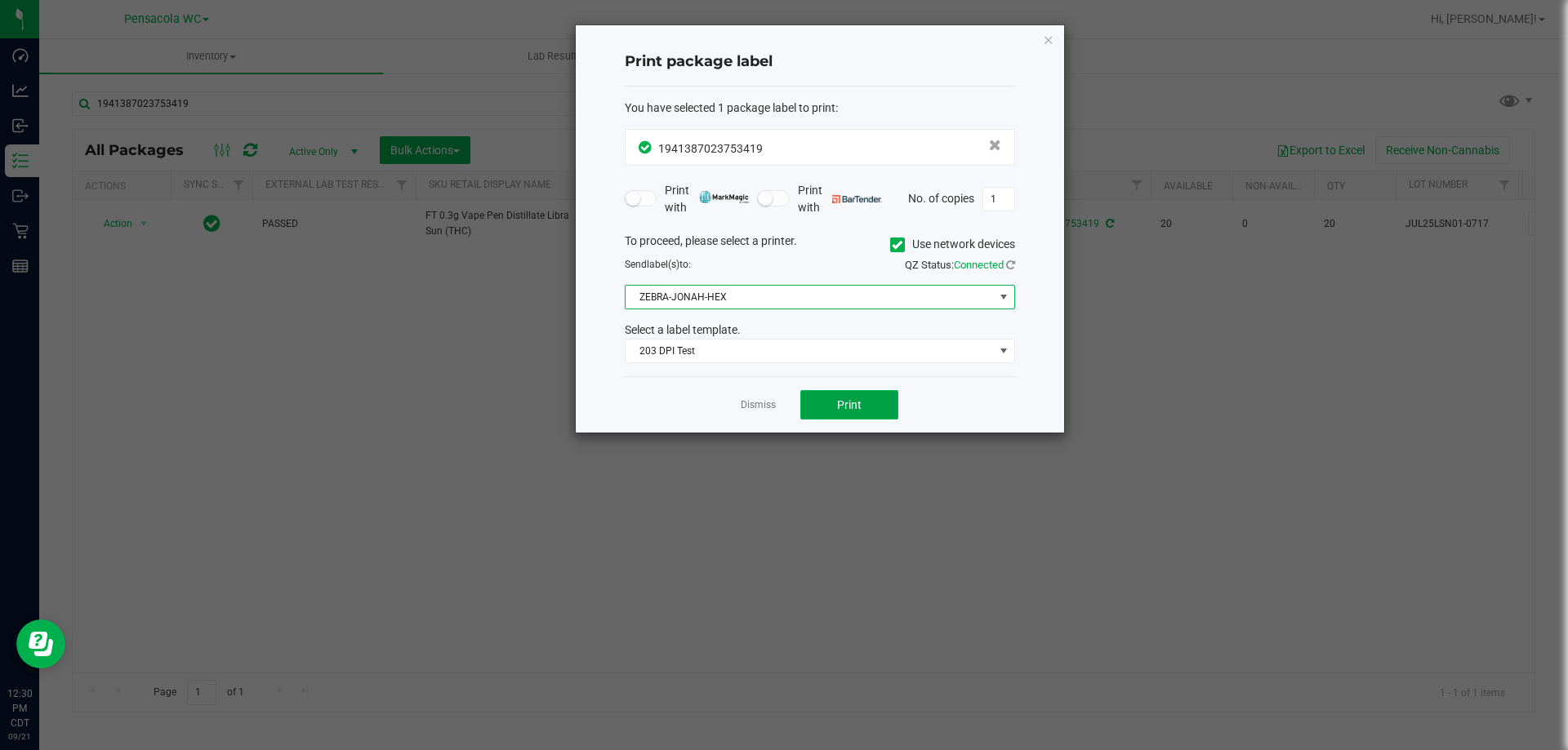
click at [863, 418] on button "Print" at bounding box center [849, 404] width 98 height 30
click at [751, 402] on link "Dismiss" at bounding box center [758, 405] width 36 height 13
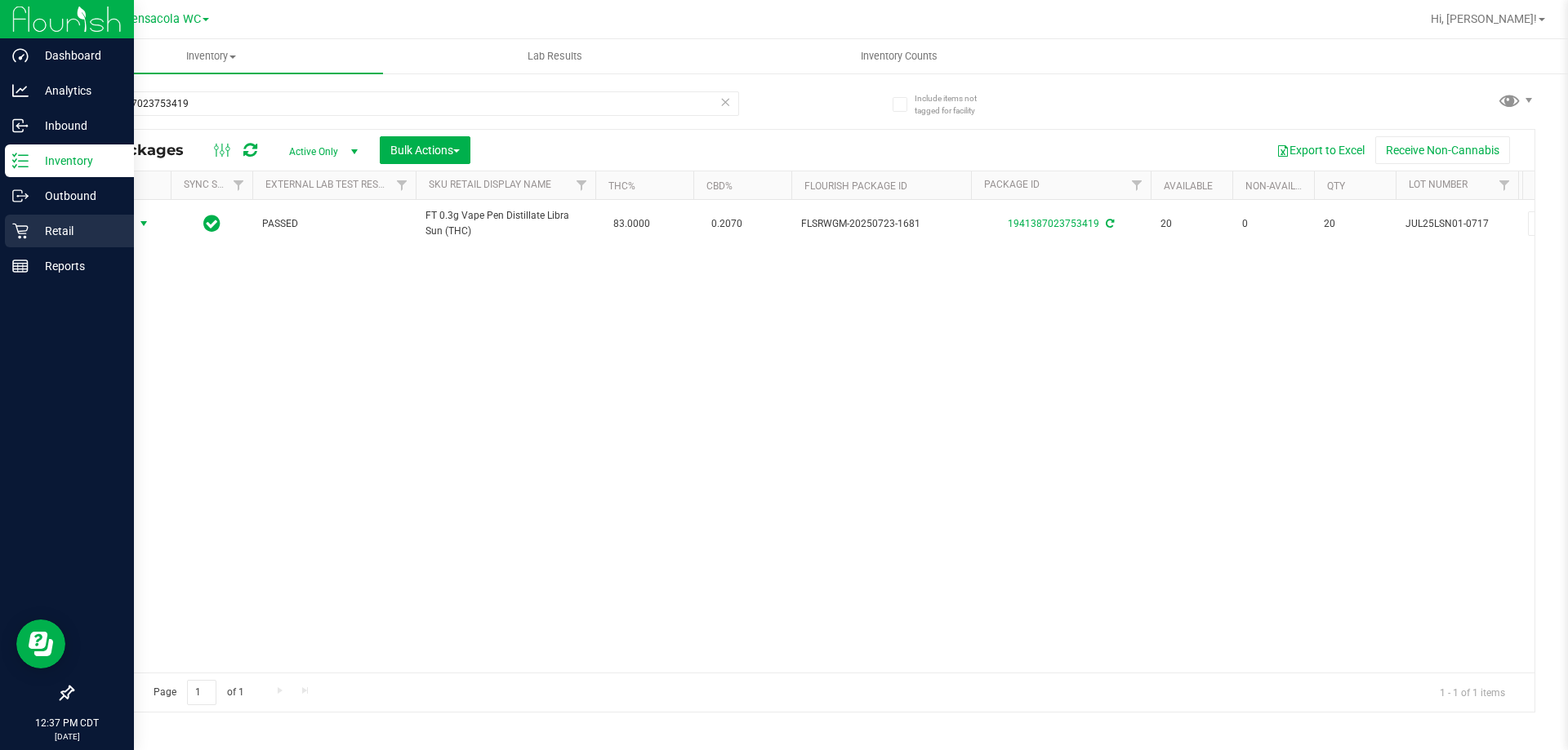
click at [36, 239] on p "Retail" at bounding box center [78, 230] width 98 height 19
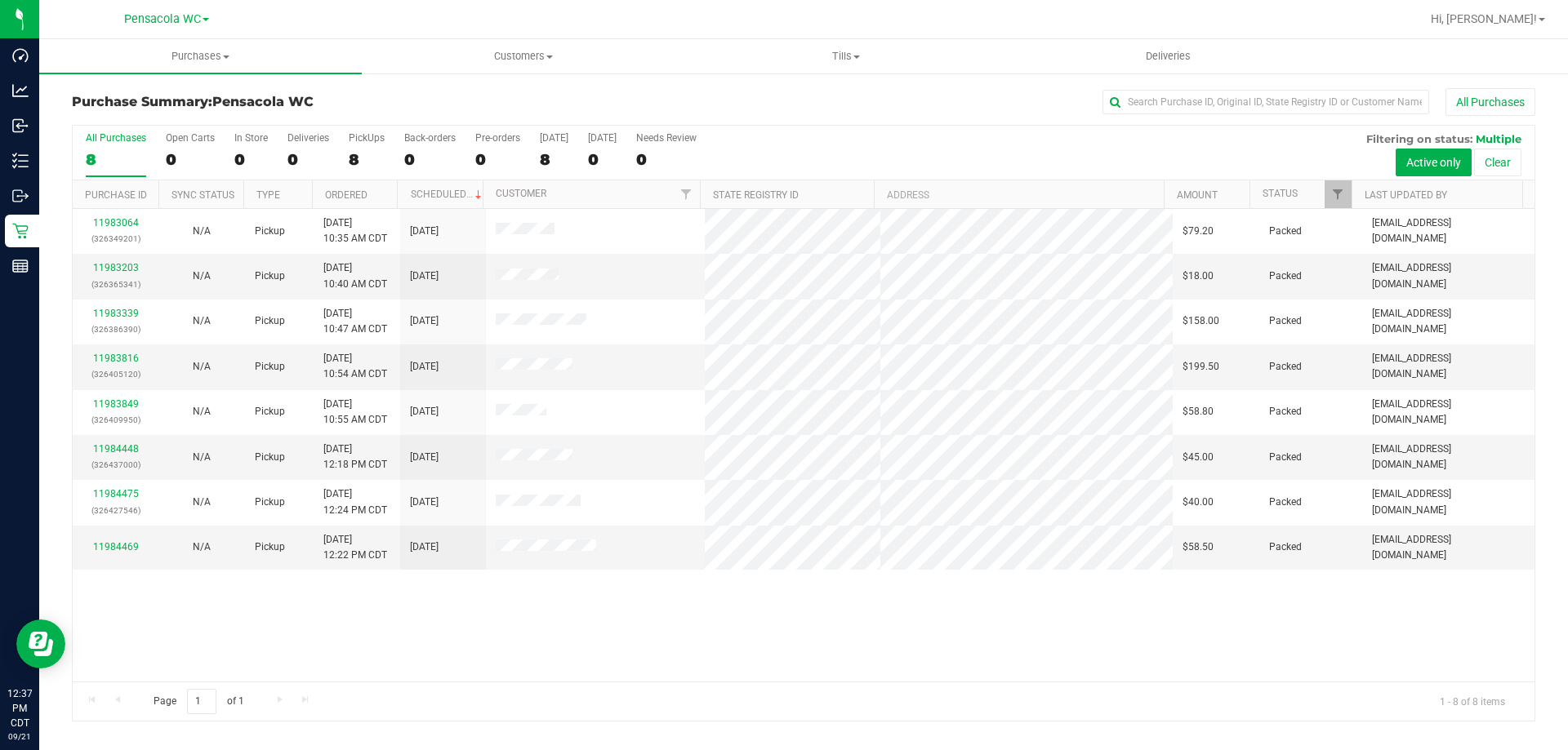
click at [783, 133] on div "All Purchases 8 Open Carts 0 In Store 0 Deliveries 0 PickUps 8 Back-orders 0 Pr…" at bounding box center [804, 133] width 1461 height 13
